Goal: Task Accomplishment & Management: Use online tool/utility

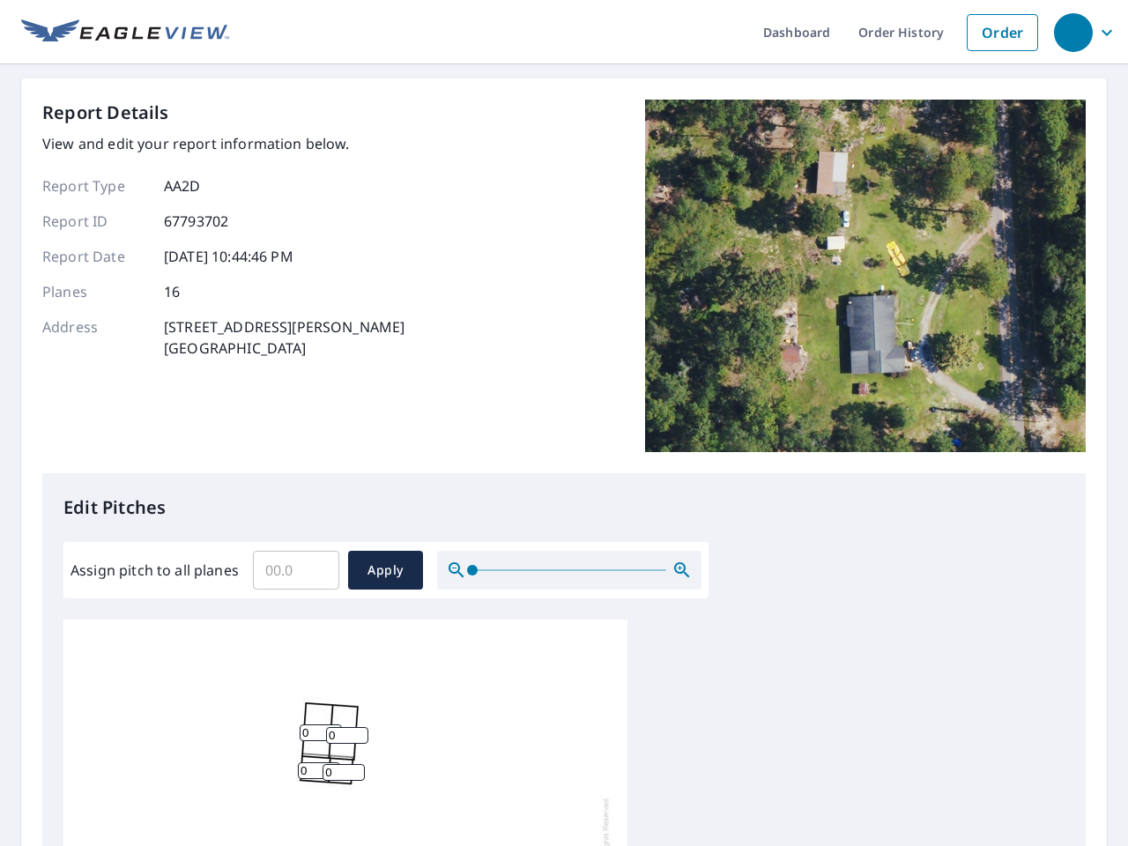
click at [564, 423] on div "Report Details View and edit your report information below. Report Type AA2D Re…" at bounding box center [563, 287] width 1043 height 374
click at [1072, 32] on div "button" at bounding box center [1073, 32] width 39 height 39
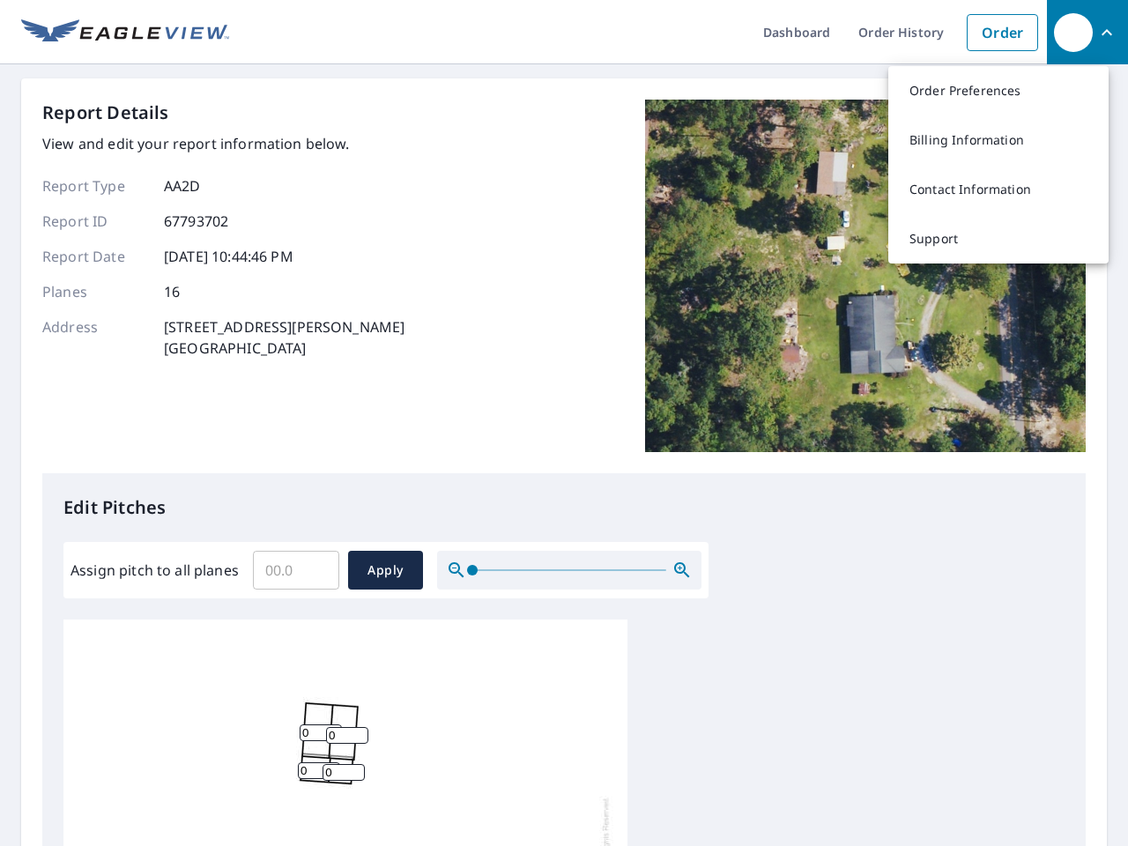
click at [296, 570] on input "Assign pitch to all planes" at bounding box center [296, 569] width 86 height 49
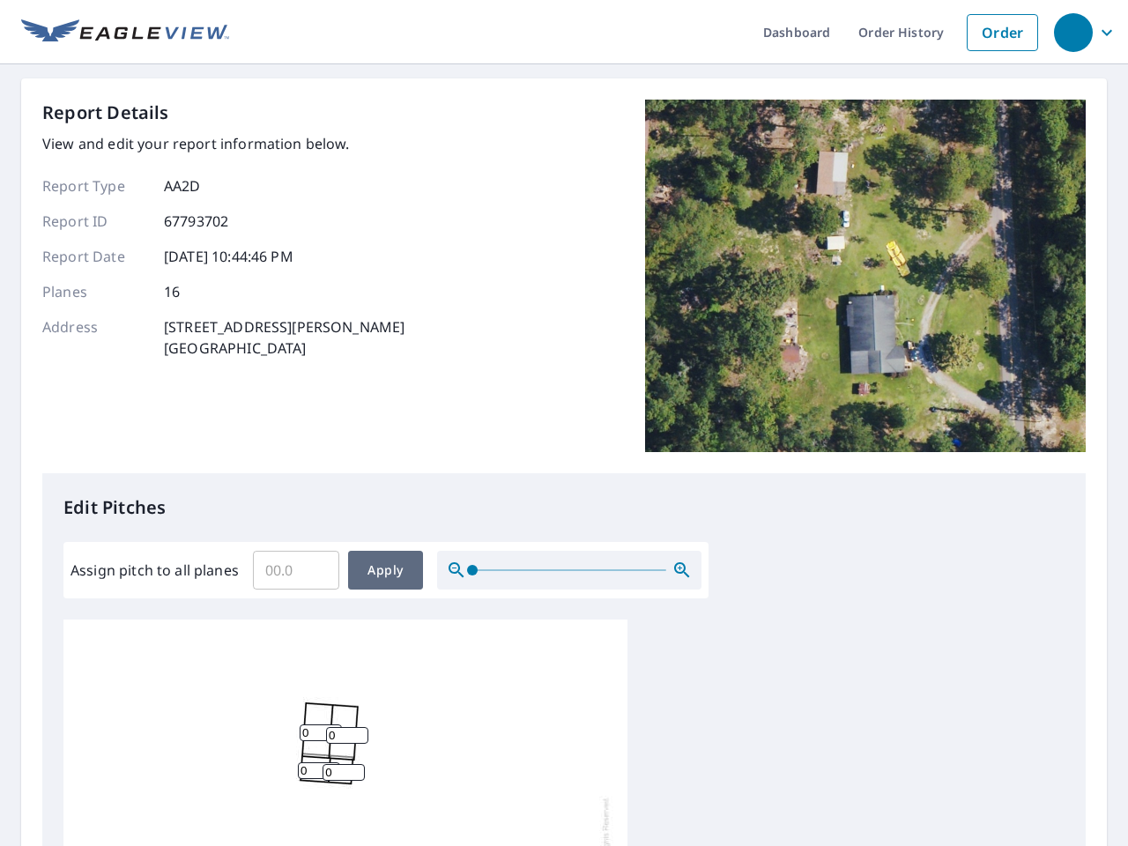
click at [385, 570] on span "Apply" at bounding box center [385, 570] width 47 height 22
